Goal: Transaction & Acquisition: Purchase product/service

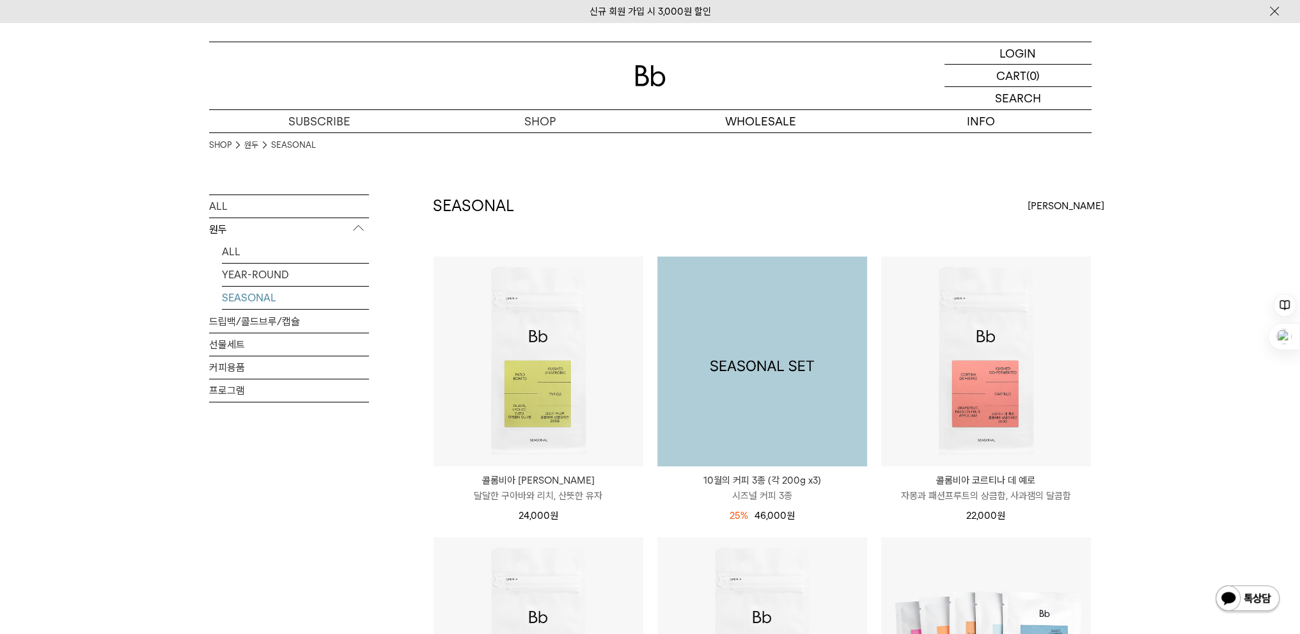
click at [810, 388] on img at bounding box center [762, 361] width 210 height 210
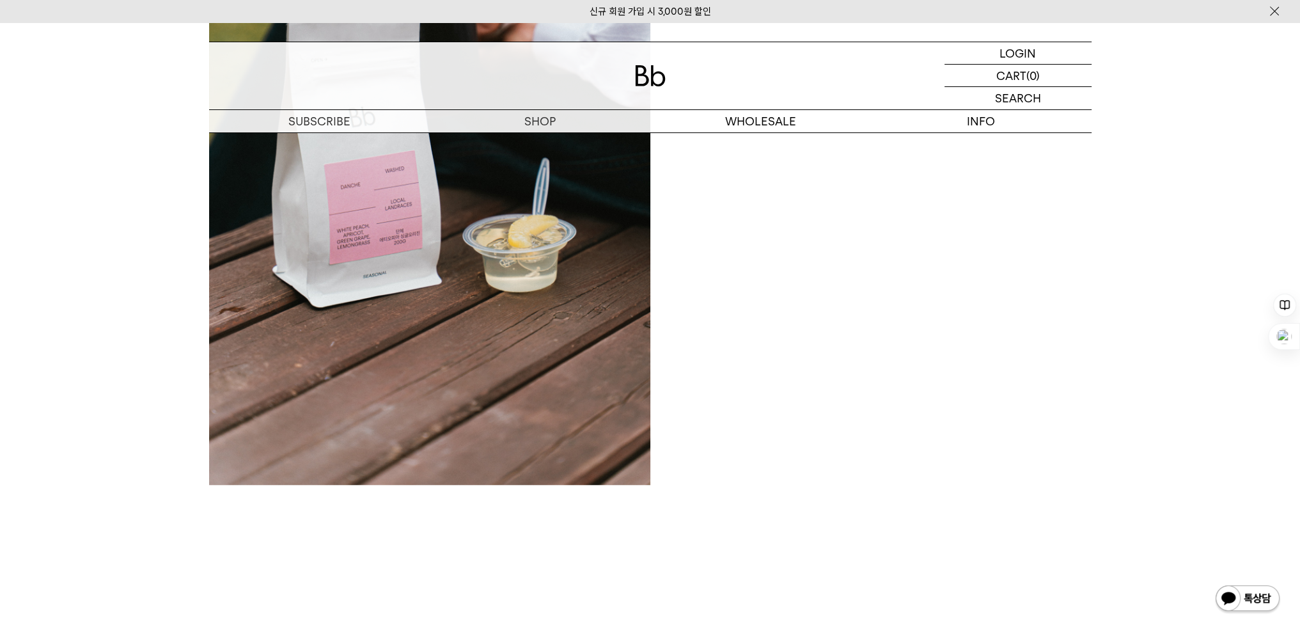
scroll to position [426, 0]
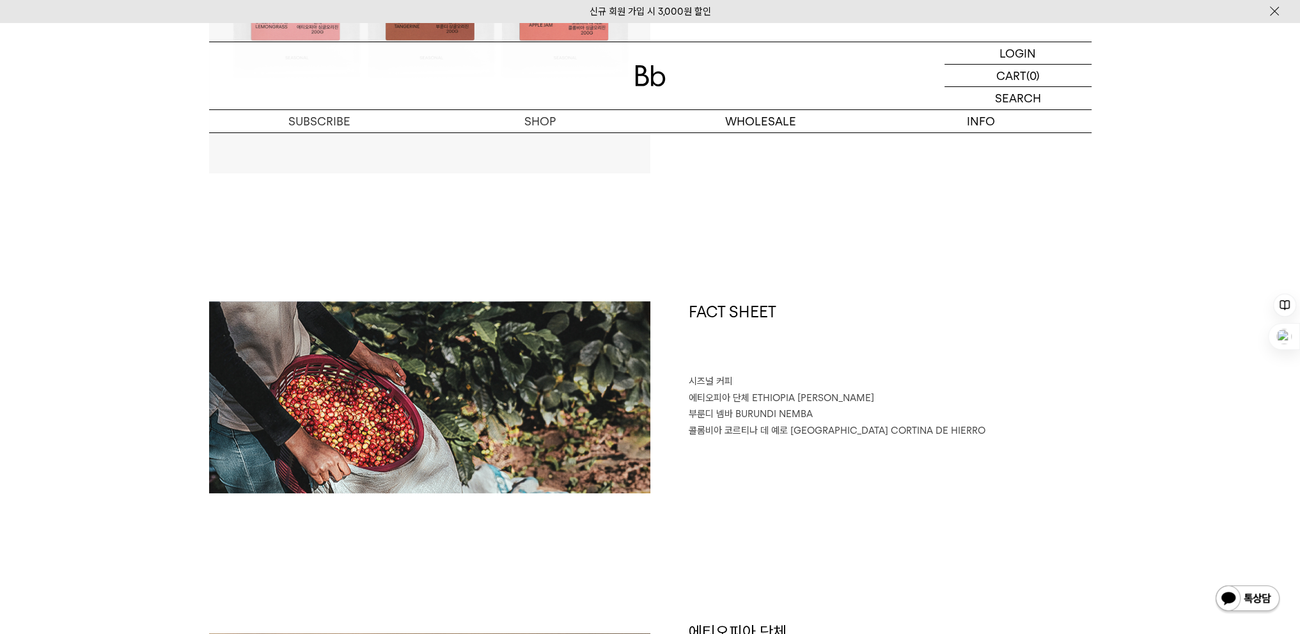
click at [673, 363] on div "FACT SHEET 시즈널 커피 에티오피아 단체 ETHIOPIA DANCHE [GEOGRAPHIC_DATA] 넴바 [GEOGRAPHIC_DAT…" at bounding box center [870, 397] width 441 height 192
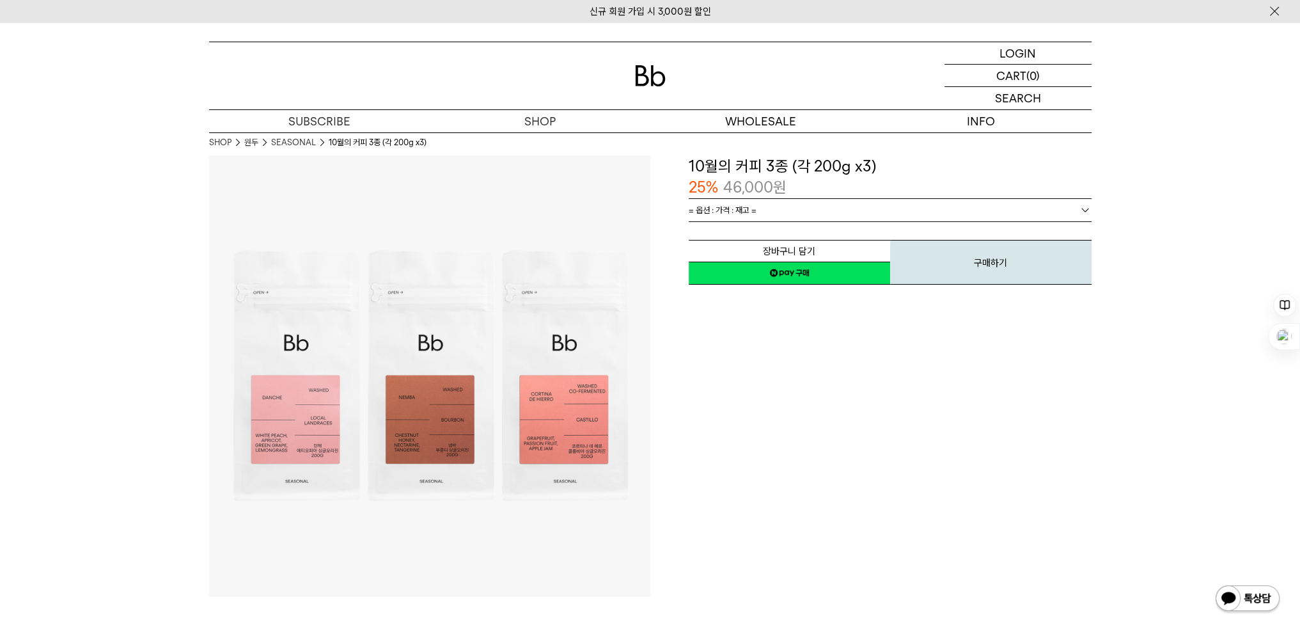
scroll to position [0, 0]
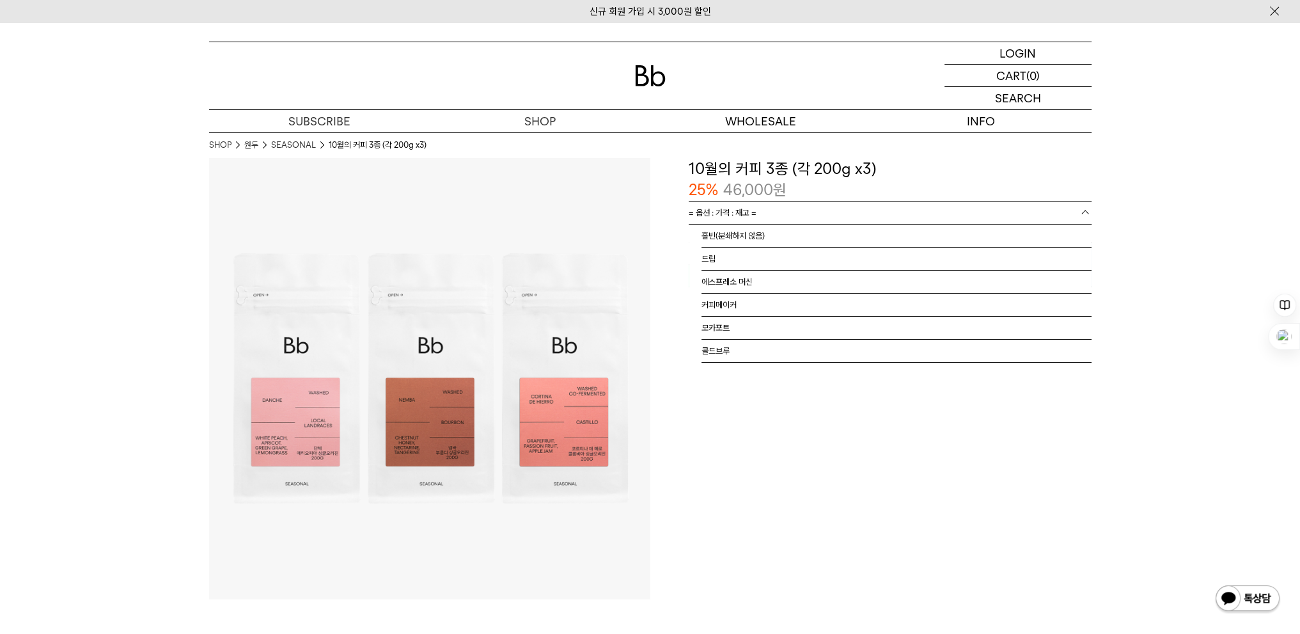
click at [1085, 212] on b at bounding box center [1085, 212] width 13 height 13
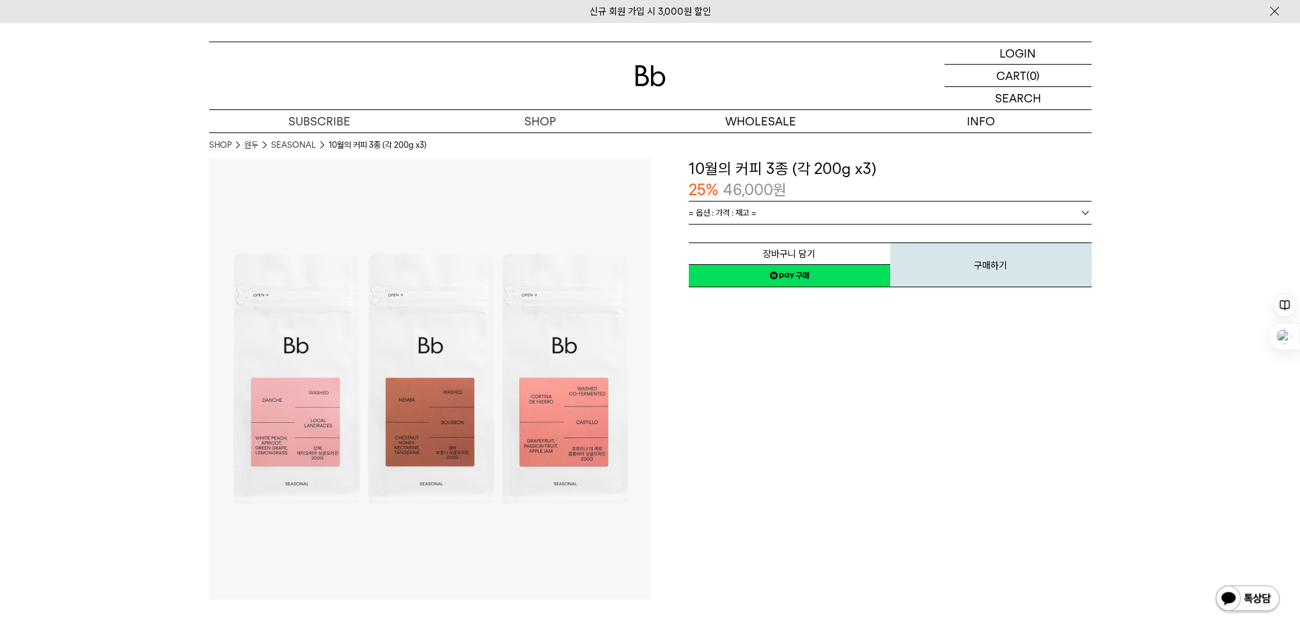
click at [463, 557] on img at bounding box center [429, 378] width 441 height 441
click at [673, 539] on div "**********" at bounding box center [870, 378] width 441 height 441
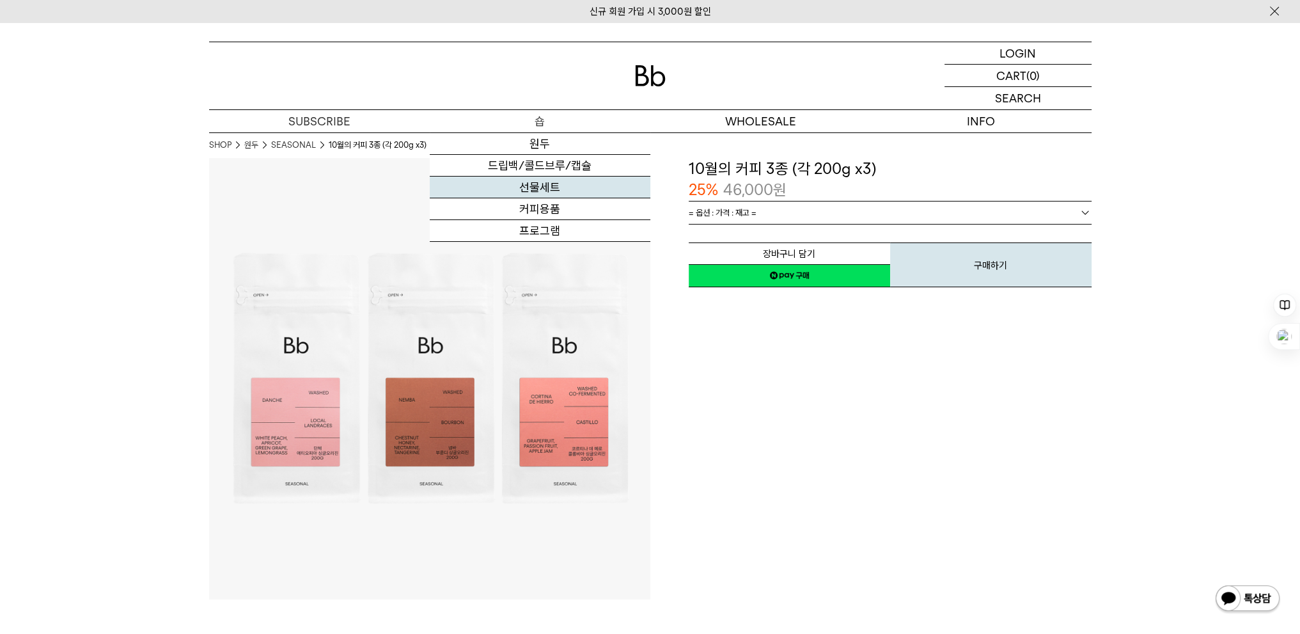
click at [558, 183] on link "선물세트" at bounding box center [540, 188] width 221 height 22
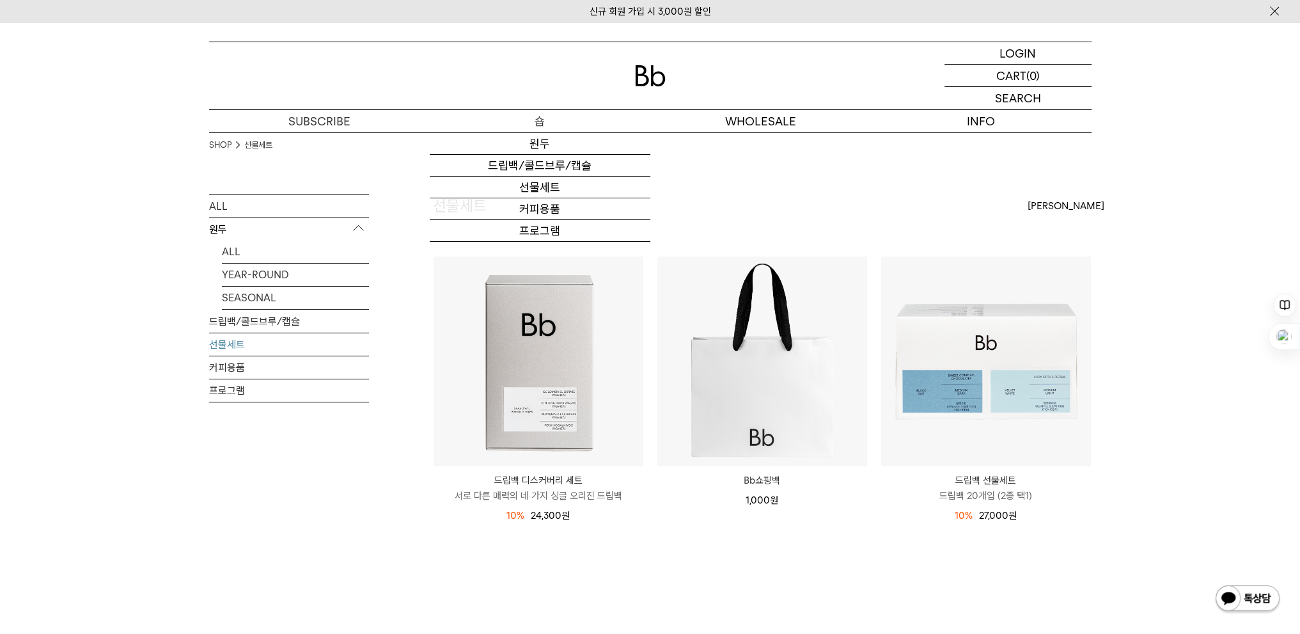
click at [547, 125] on p "숍" at bounding box center [540, 121] width 221 height 22
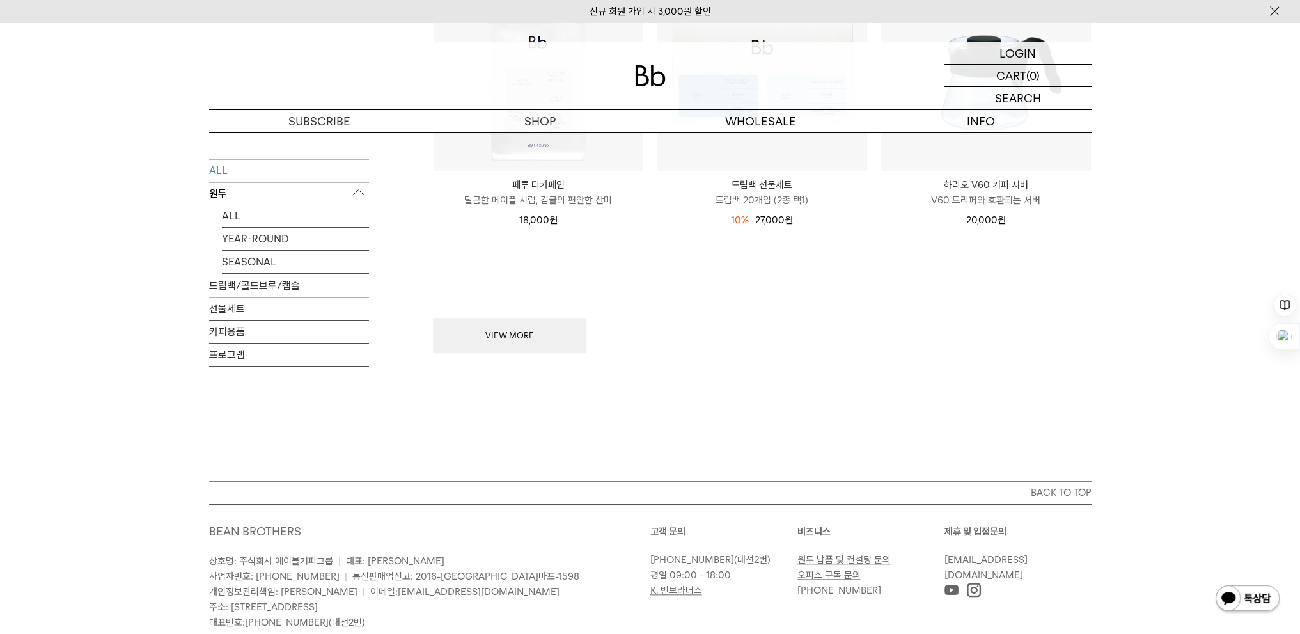
scroll to position [1492, 0]
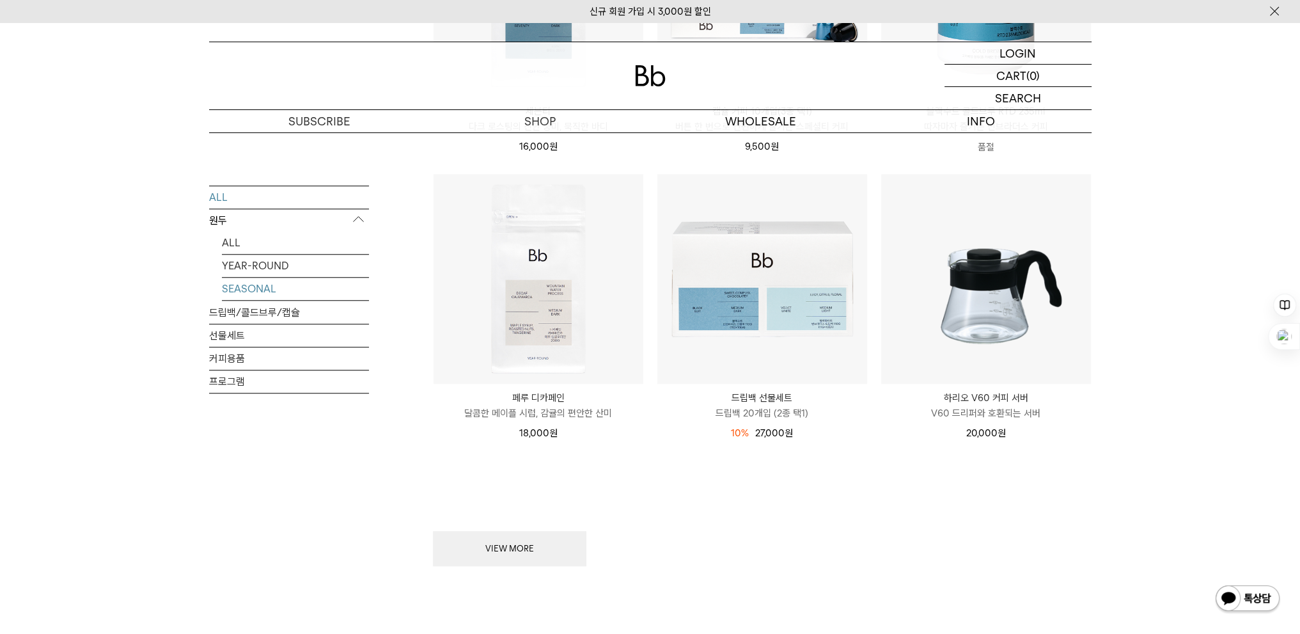
click at [269, 291] on link "SEASONAL" at bounding box center [295, 289] width 147 height 22
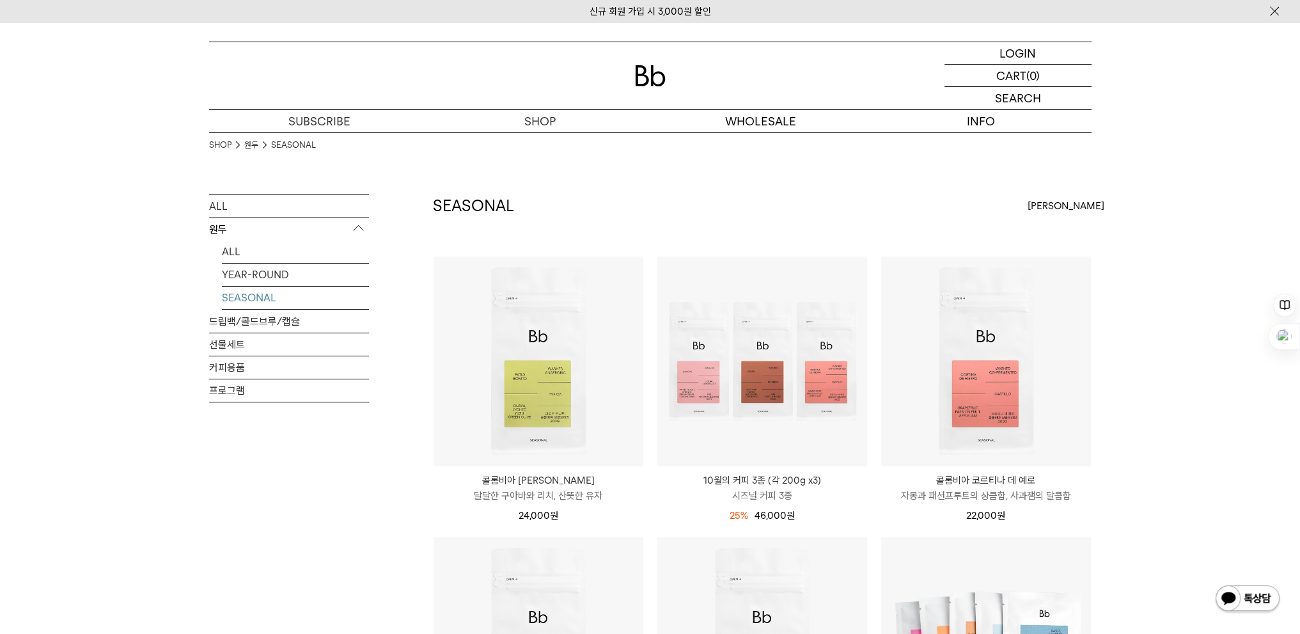
scroll to position [213, 0]
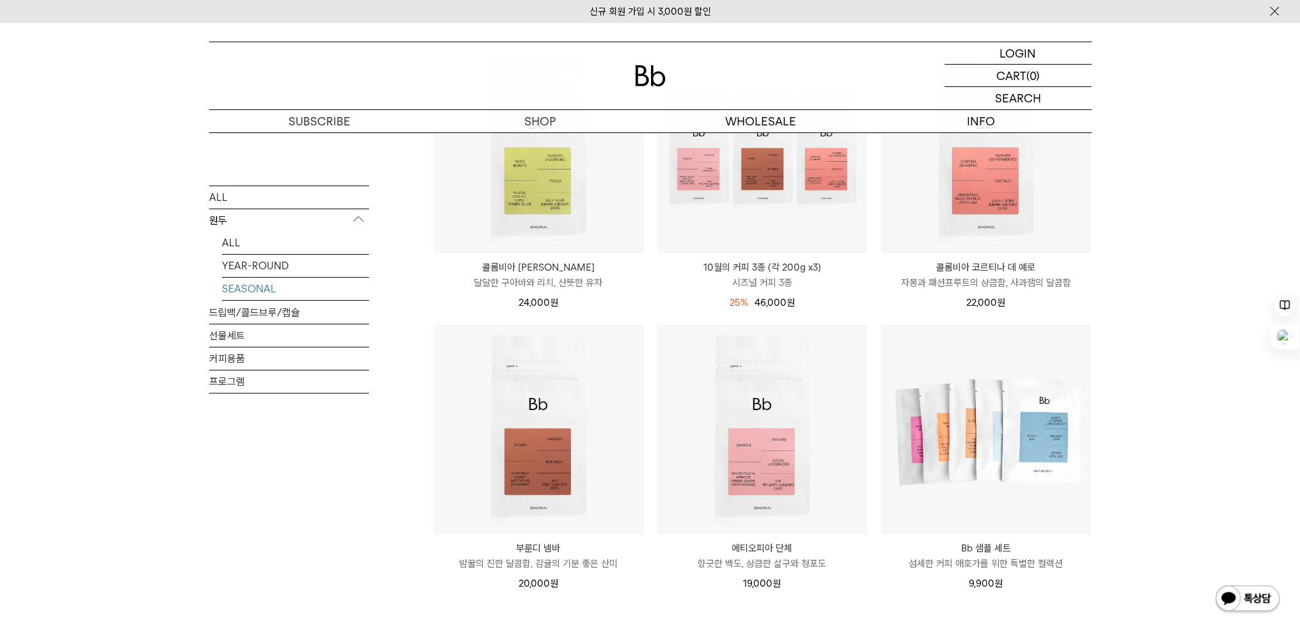
click at [1165, 542] on div "SHOP 원두 SEASONAL ALL 원두 ALL YEAR-ROUND SEASONAL 드립백/콜드브루/캡슐 선물세트 커피용품 프로그램 SEAS…" at bounding box center [650, 325] width 1300 height 813
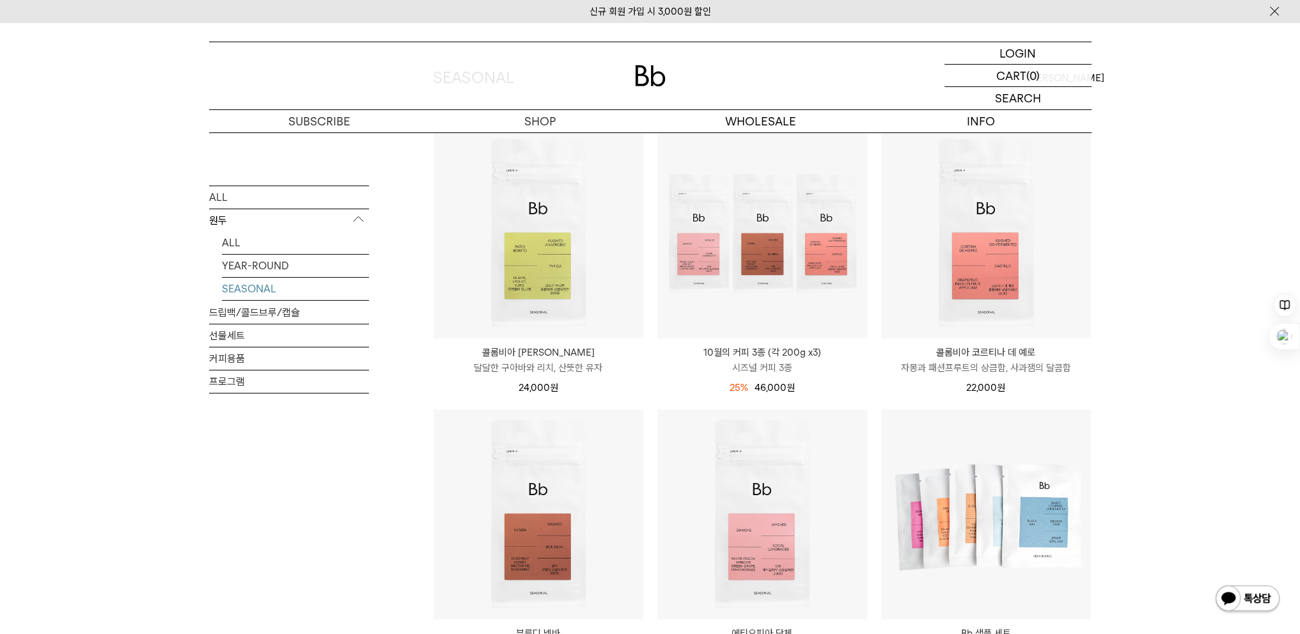
scroll to position [0, 0]
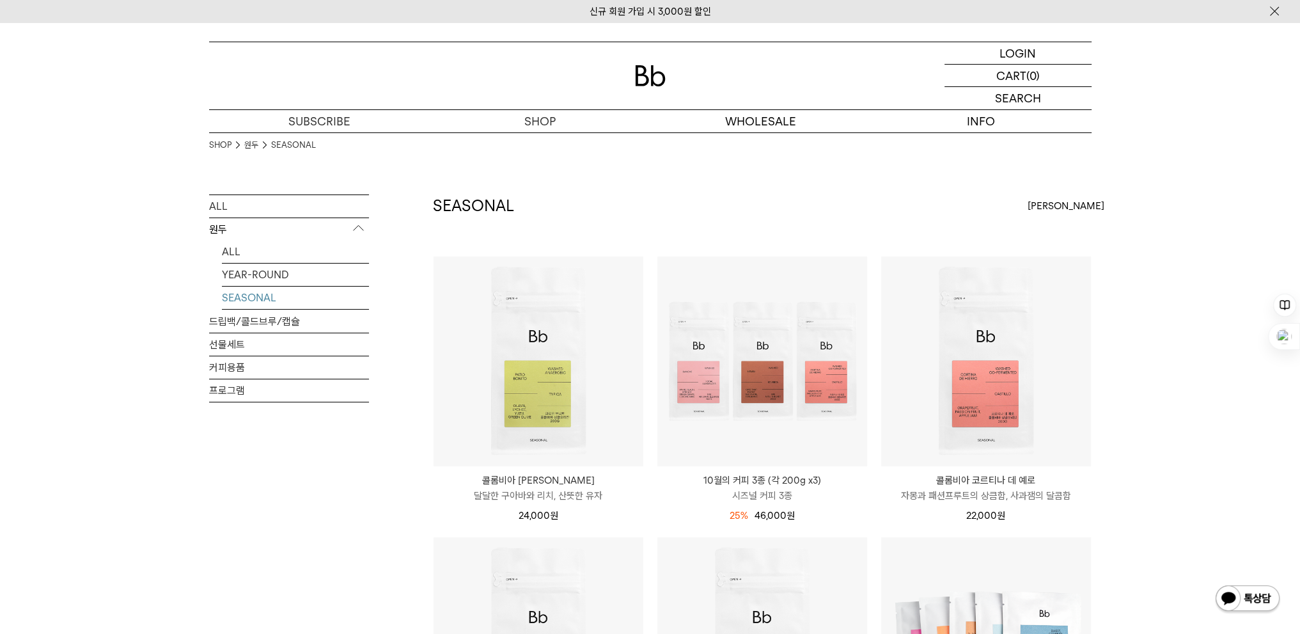
drag, startPoint x: 1194, startPoint y: 397, endPoint x: 1136, endPoint y: 416, distance: 61.3
click at [1194, 397] on div "SHOP 원두 SEASONAL ALL 원두 ALL YEAR-ROUND SEASONAL 드립백/콜드브루/캡슐 선물세트 커피용품 프로그램 SEAS…" at bounding box center [650, 538] width 1300 height 813
click at [1085, 207] on div "최신순" at bounding box center [1060, 205] width 64 height 23
click at [1067, 272] on label "낮은가격순" at bounding box center [1050, 277] width 44 height 12
